Goal: Information Seeking & Learning: Learn about a topic

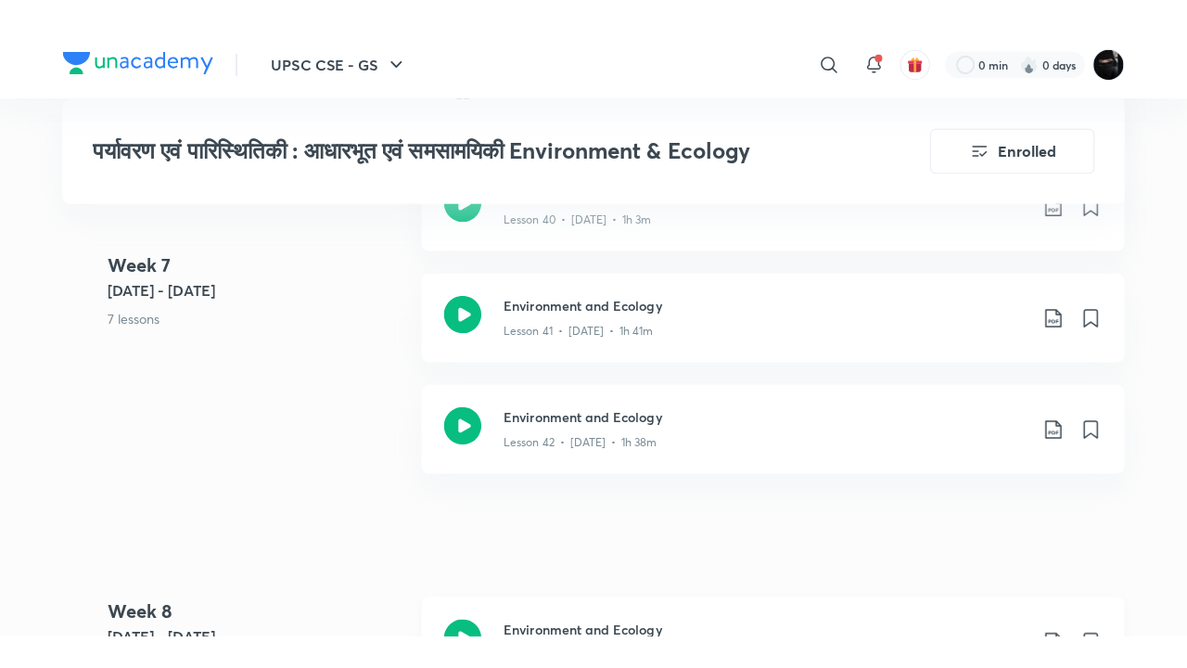
scroll to position [6086, 0]
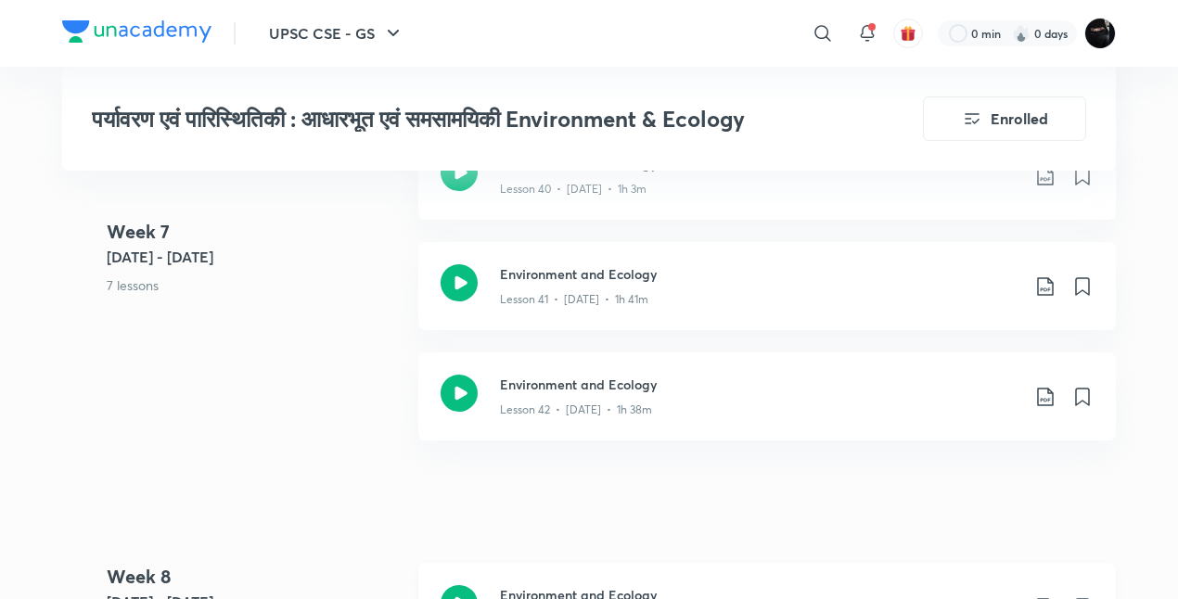
click at [508, 441] on div "Environment and Ecology Lesson 42 • [DATE] • 1h 38m" at bounding box center [767, 397] width 698 height 88
